Goal: Contribute content

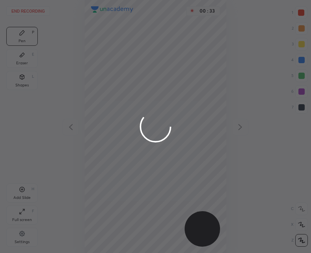
scroll to position [253, 185]
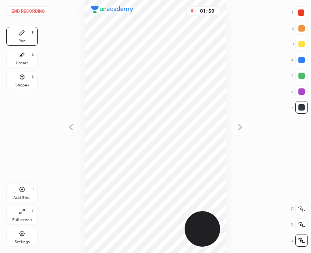
click at [22, 194] on div "Add Slide H" at bounding box center [22, 192] width 32 height 19
click at [72, 127] on icon at bounding box center [70, 126] width 9 height 9
click at [235, 128] on div at bounding box center [240, 127] width 17 height 17
click at [23, 192] on icon at bounding box center [22, 189] width 5 height 5
click at [74, 125] on icon at bounding box center [70, 126] width 9 height 9
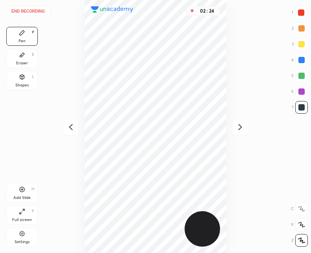
click at [73, 128] on icon at bounding box center [70, 126] width 9 height 9
click at [243, 123] on icon at bounding box center [240, 126] width 9 height 9
click at [237, 126] on icon at bounding box center [240, 126] width 9 height 9
click at [67, 128] on icon at bounding box center [70, 126] width 9 height 9
click at [70, 126] on icon at bounding box center [71, 127] width 4 height 6
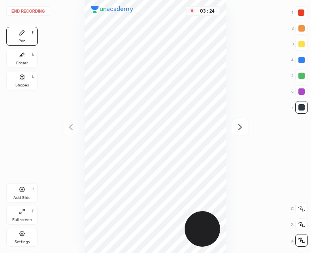
click at [20, 195] on div "Add Slide" at bounding box center [21, 197] width 17 height 4
click at [34, 9] on button "End recording" at bounding box center [28, 10] width 44 height 9
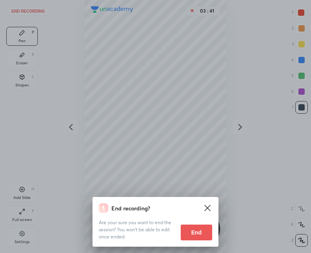
click at [197, 237] on button "End" at bounding box center [197, 232] width 32 height 16
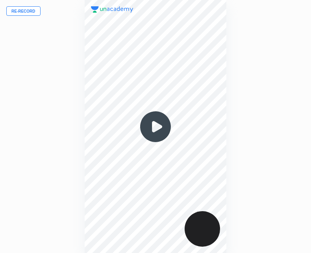
click at [154, 125] on img at bounding box center [156, 127] width 38 height 38
